Goal: Information Seeking & Learning: Learn about a topic

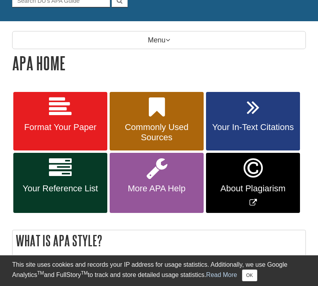
scroll to position [88, 0]
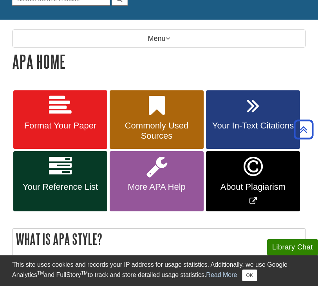
click at [64, 185] on span "Your Reference List" at bounding box center [60, 187] width 82 height 10
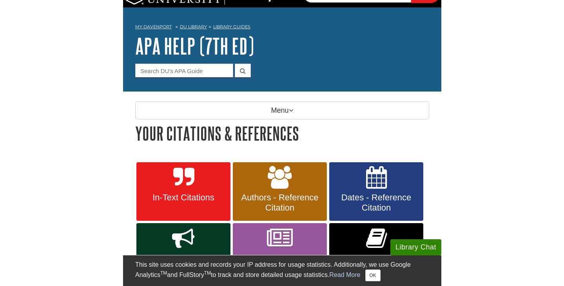
scroll to position [5, 0]
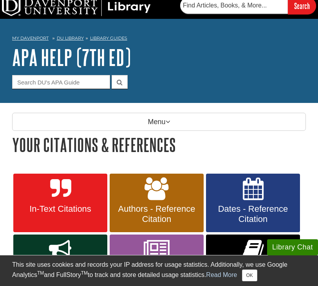
click at [57, 202] on link "In-Text Citations" at bounding box center [60, 202] width 94 height 59
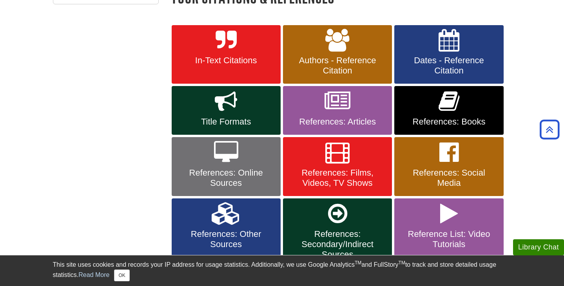
scroll to position [135, 0]
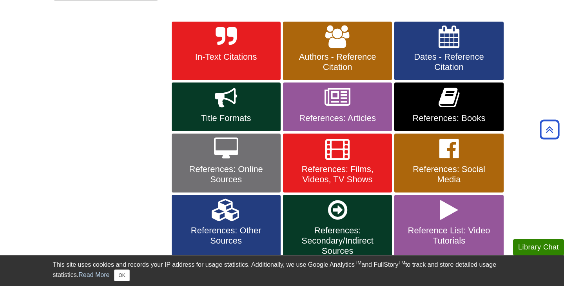
click at [318, 112] on link "References: Books" at bounding box center [449, 106] width 109 height 49
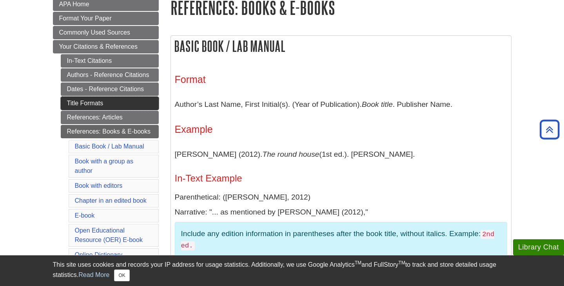
scroll to position [117, 0]
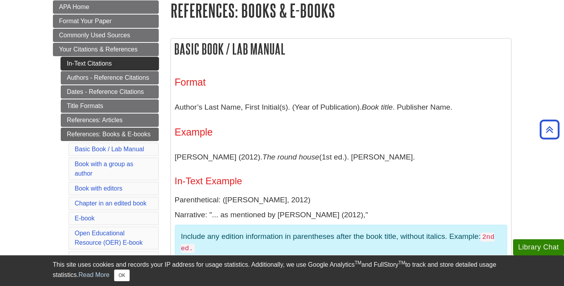
click at [100, 67] on link "In-Text Citations" at bounding box center [110, 63] width 98 height 13
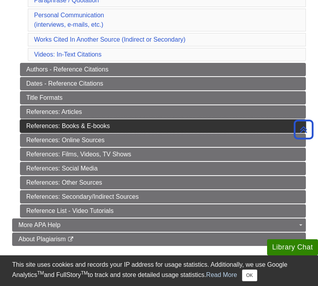
scroll to position [274, 0]
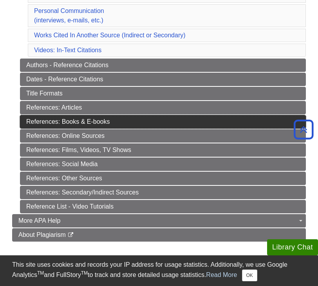
click at [65, 117] on link "References: Books & E-books" at bounding box center [163, 121] width 286 height 13
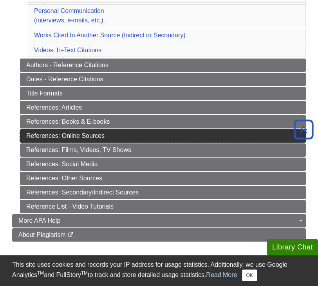
click at [62, 137] on link "References: Online Sources" at bounding box center [163, 135] width 286 height 13
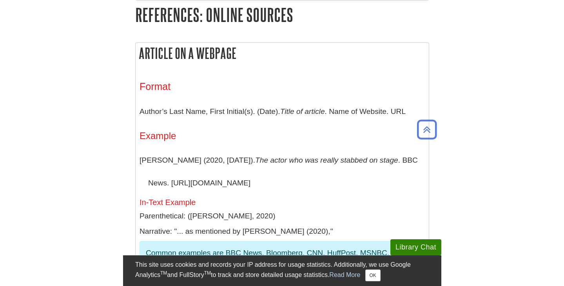
scroll to position [190, 0]
